Goal: Transaction & Acquisition: Purchase product/service

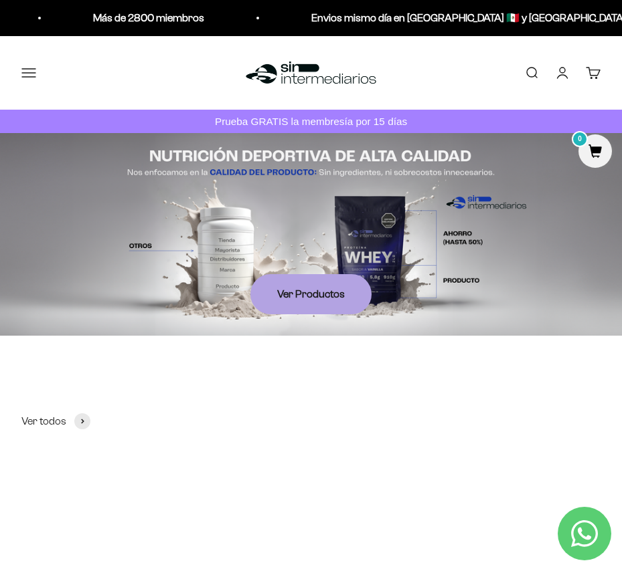
click at [30, 76] on button "Menú" at bounding box center [28, 73] width 15 height 15
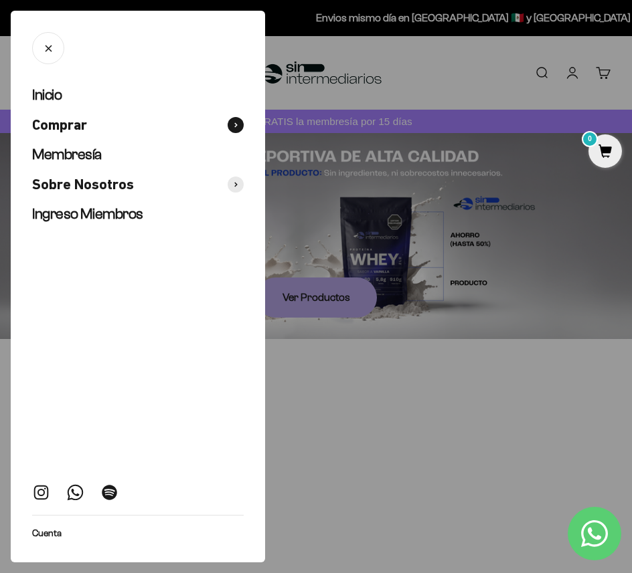
click at [229, 126] on span at bounding box center [235, 125] width 16 height 16
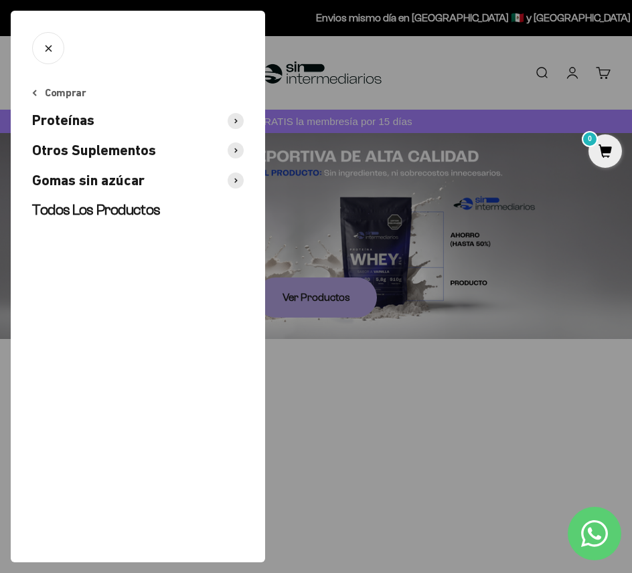
click at [86, 122] on span "Proteínas" at bounding box center [63, 120] width 62 height 19
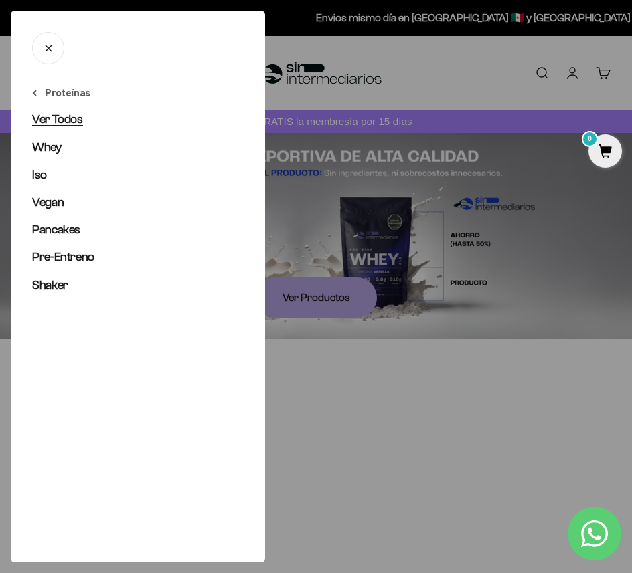
click at [55, 115] on span "Ver Todos" at bounding box center [57, 118] width 51 height 13
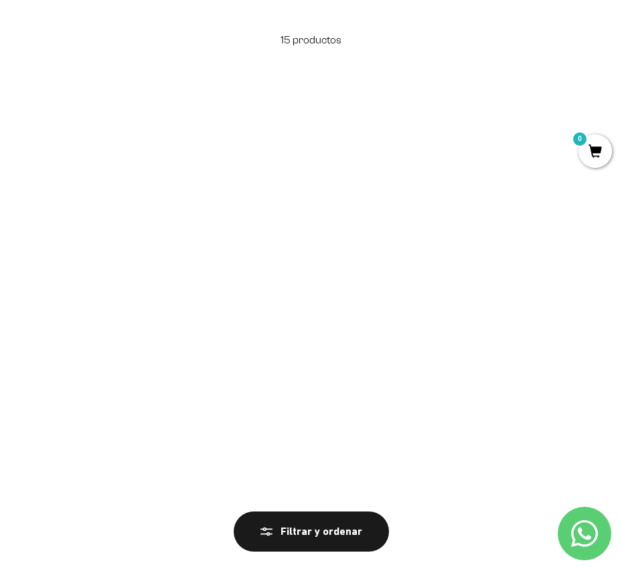
scroll to position [67, 0]
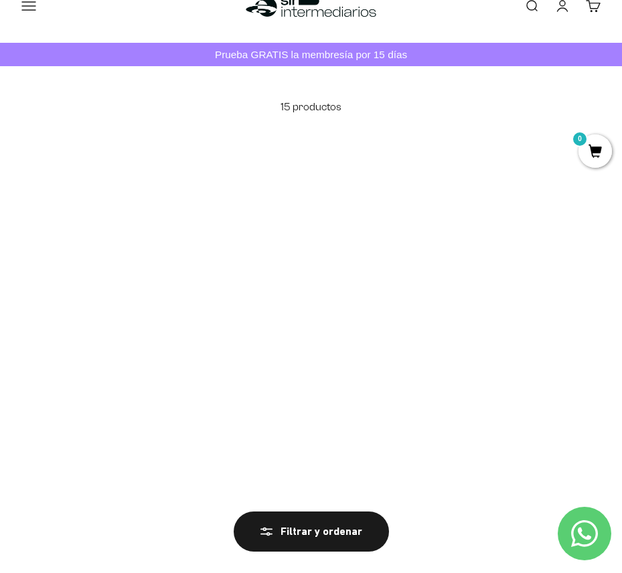
click at [161, 432] on link "[PERSON_NAME]" at bounding box center [162, 434] width 78 height 11
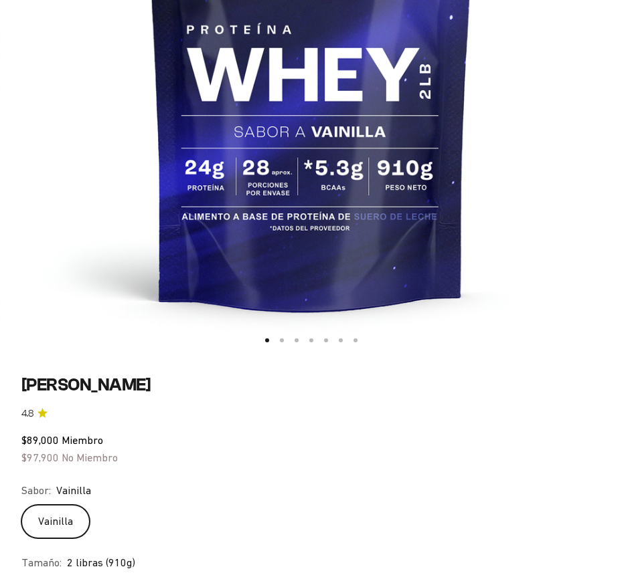
scroll to position [669, 0]
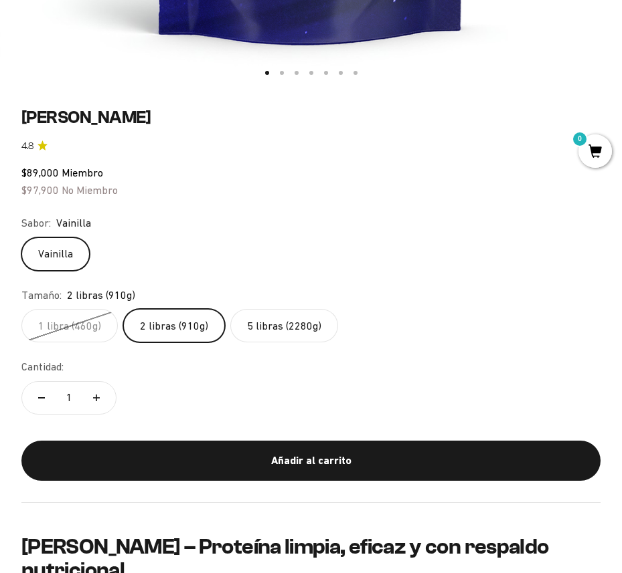
click at [285, 331] on label "5 libras (2280g)" at bounding box center [284, 325] width 108 height 33
click at [21, 309] on input "5 libras (2280g)" at bounding box center [21, 308] width 1 height 1
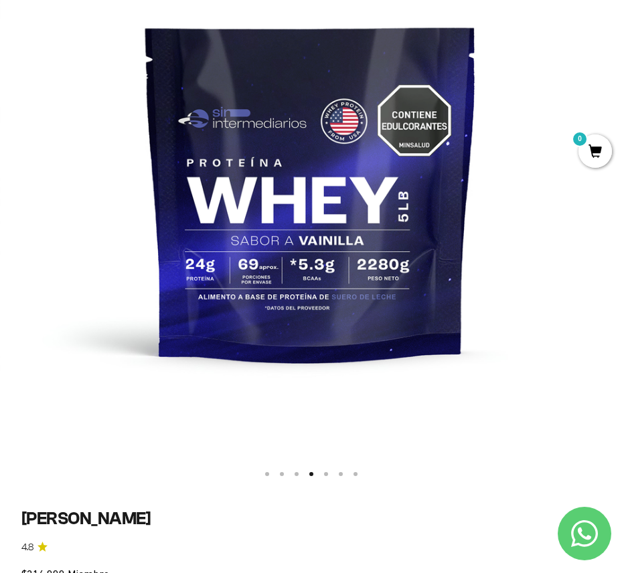
scroll to position [401, 0]
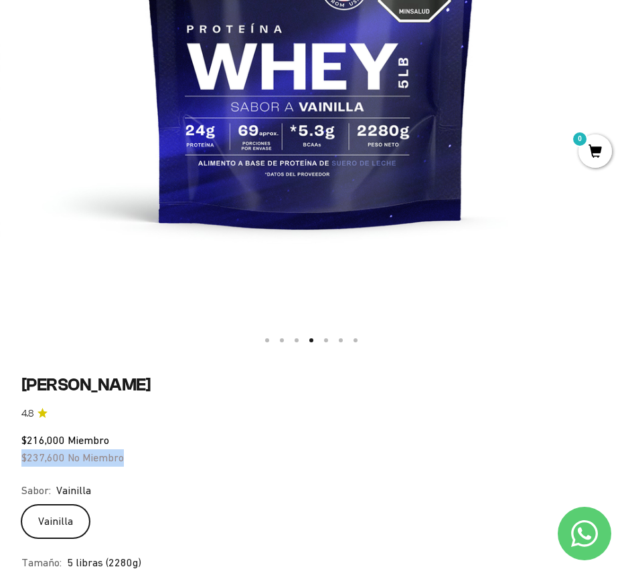
drag, startPoint x: 175, startPoint y: 460, endPoint x: 21, endPoint y: 460, distance: 153.2
click at [21, 460] on div "$216,000 Miembro $237,600 No Miembro" at bounding box center [310, 449] width 579 height 34
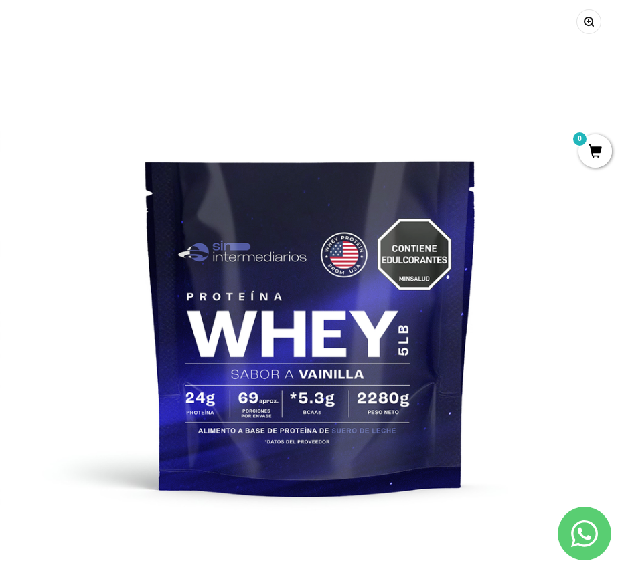
scroll to position [201, 0]
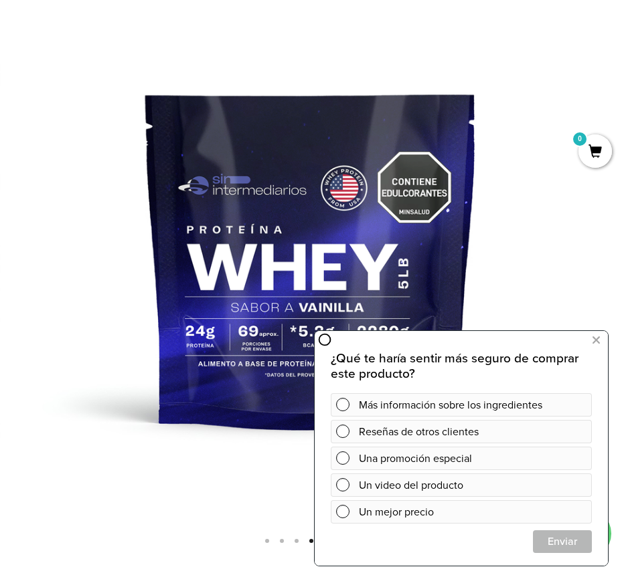
click at [274, 223] on img at bounding box center [311, 243] width 622 height 622
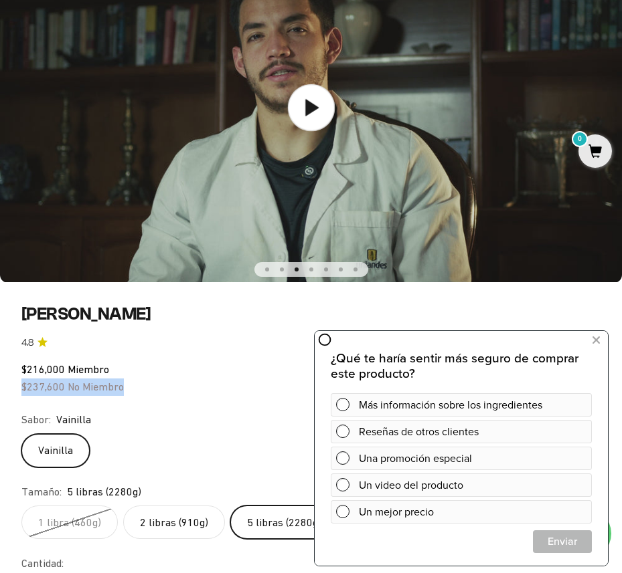
scroll to position [0, 0]
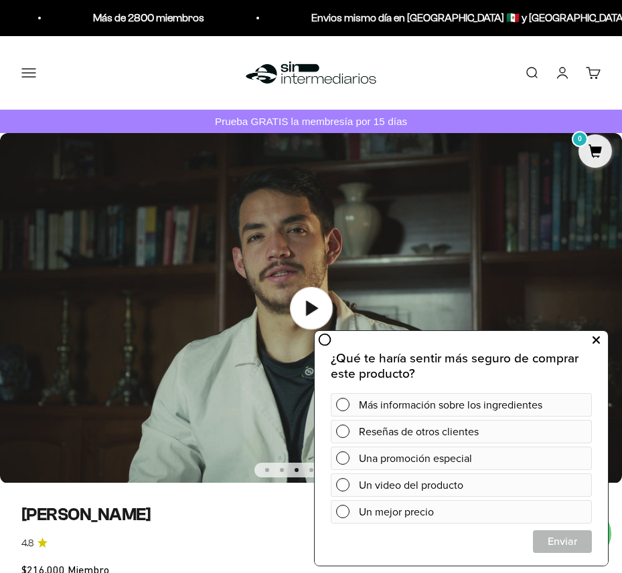
click at [600, 341] on button at bounding box center [595, 340] width 24 height 21
